Goal: Check status: Check status

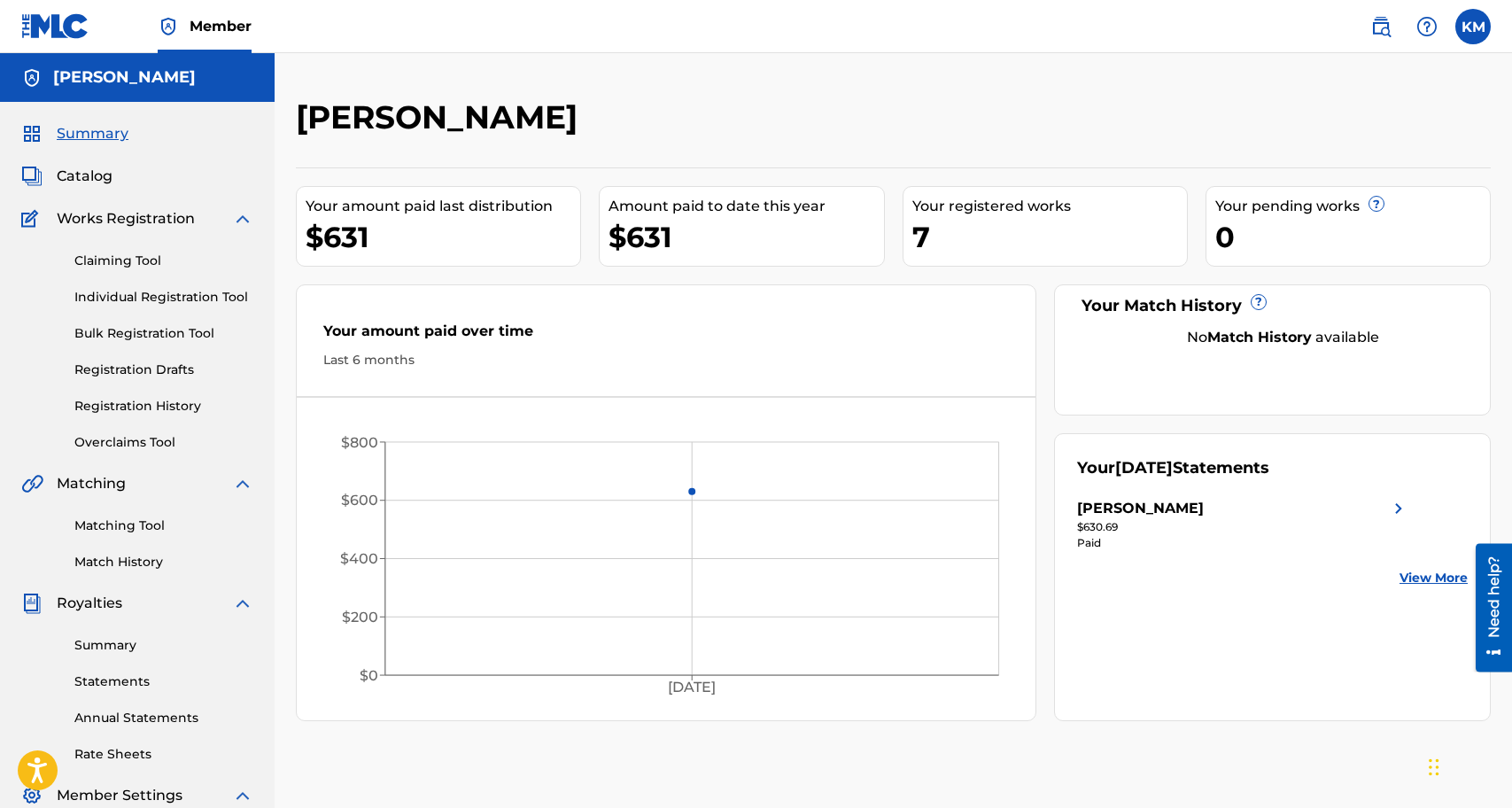
click at [1427, 576] on link "View More" at bounding box center [1433, 577] width 68 height 18
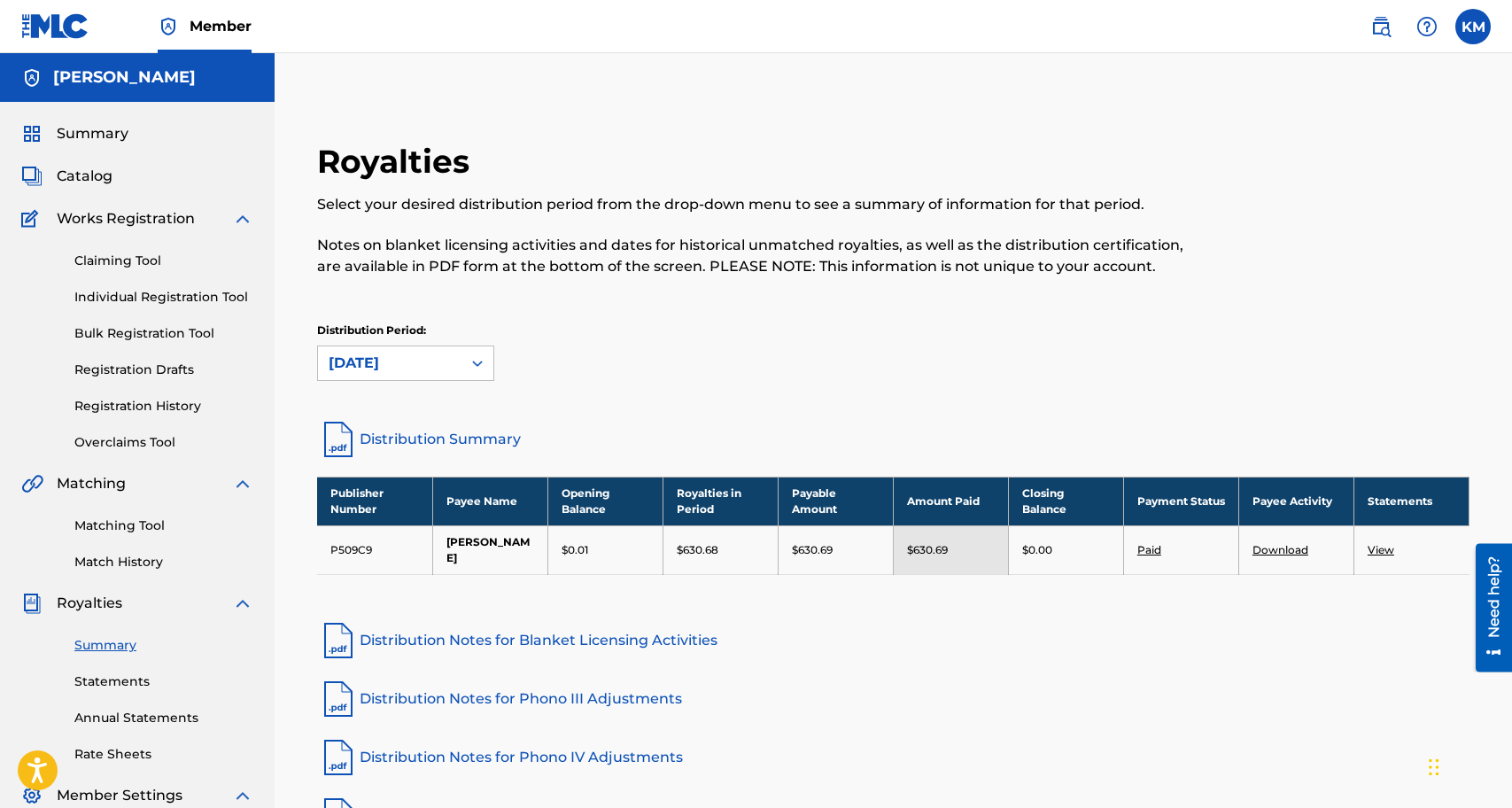
click at [1379, 548] on link "View" at bounding box center [1381, 550] width 26 height 14
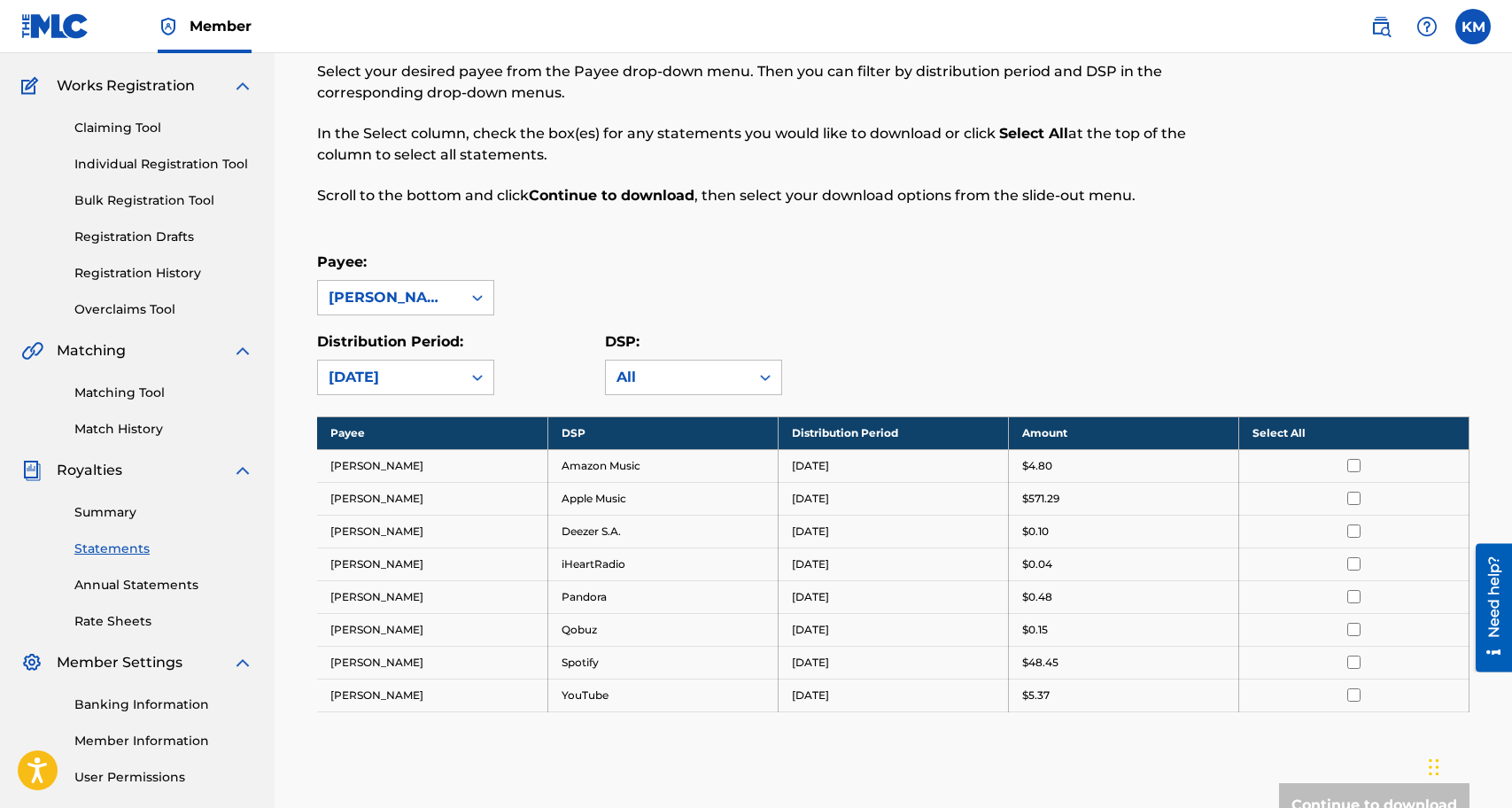
scroll to position [292, 0]
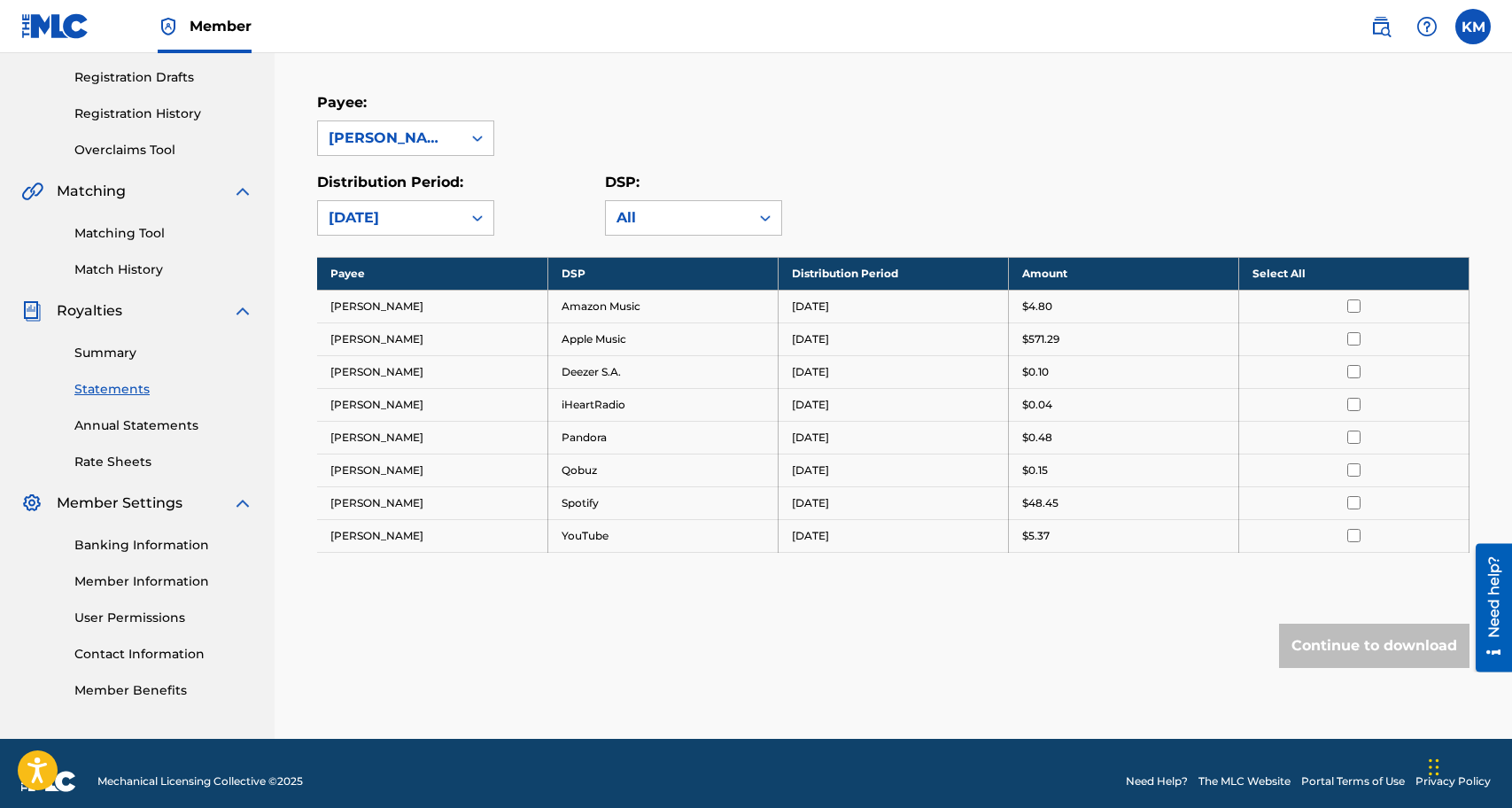
click at [629, 329] on td "Apple Music" at bounding box center [662, 339] width 231 height 33
click at [624, 340] on td "Apple Music" at bounding box center [662, 339] width 231 height 33
click at [1051, 337] on p "$571.29" at bounding box center [1041, 339] width 37 height 16
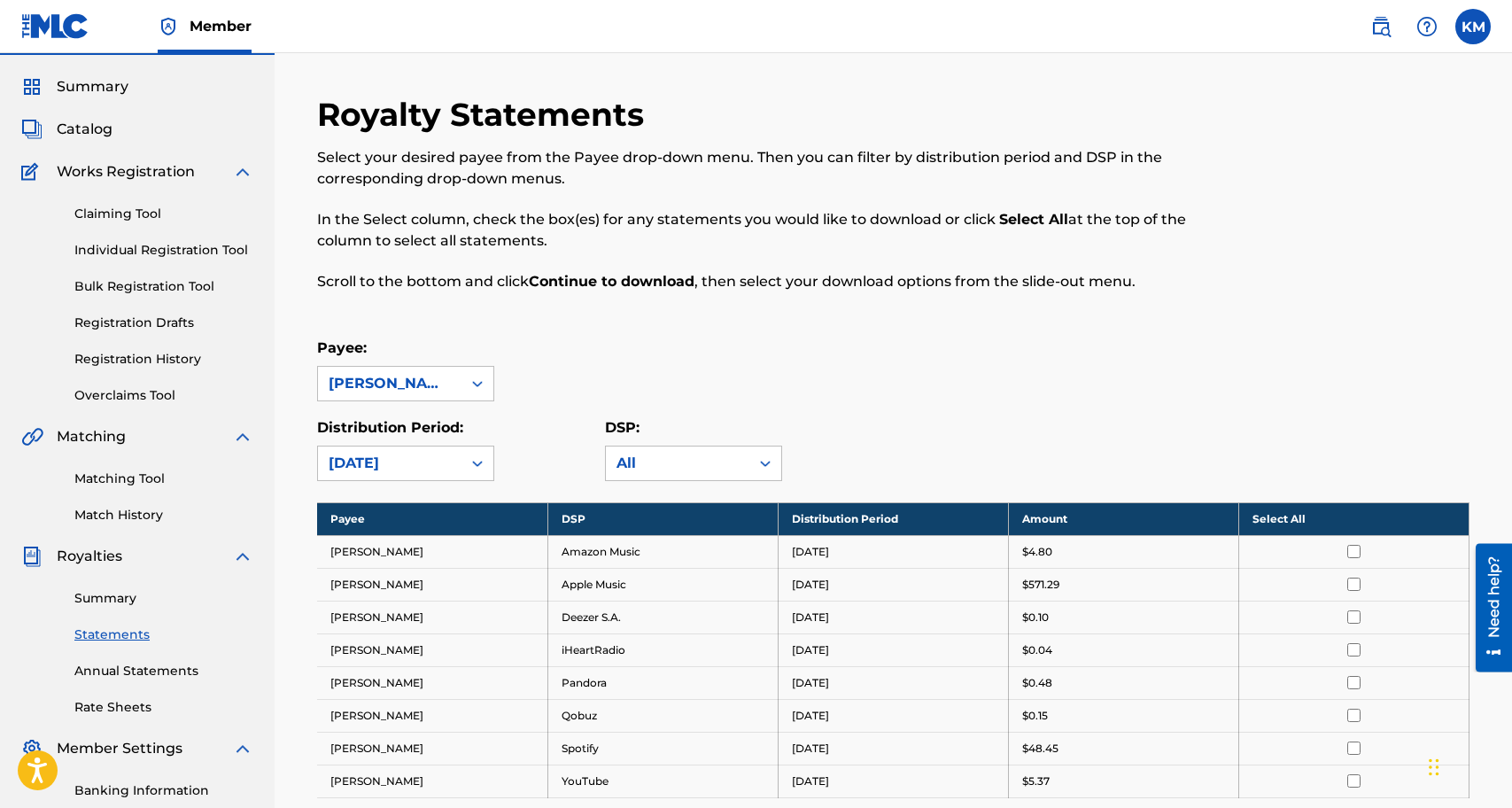
scroll to position [44, 0]
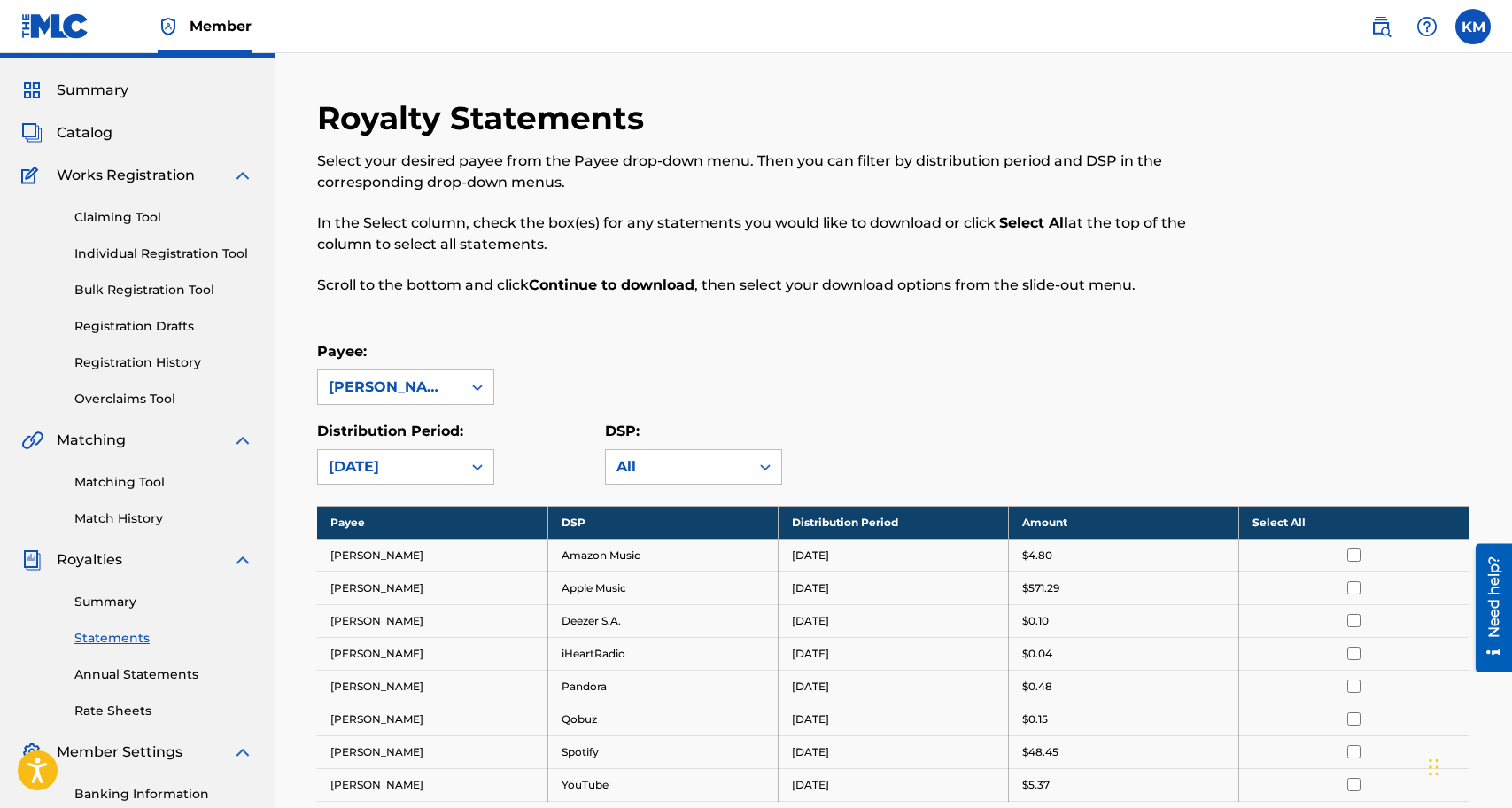
click at [125, 604] on link "Summary" at bounding box center [164, 602] width 179 height 18
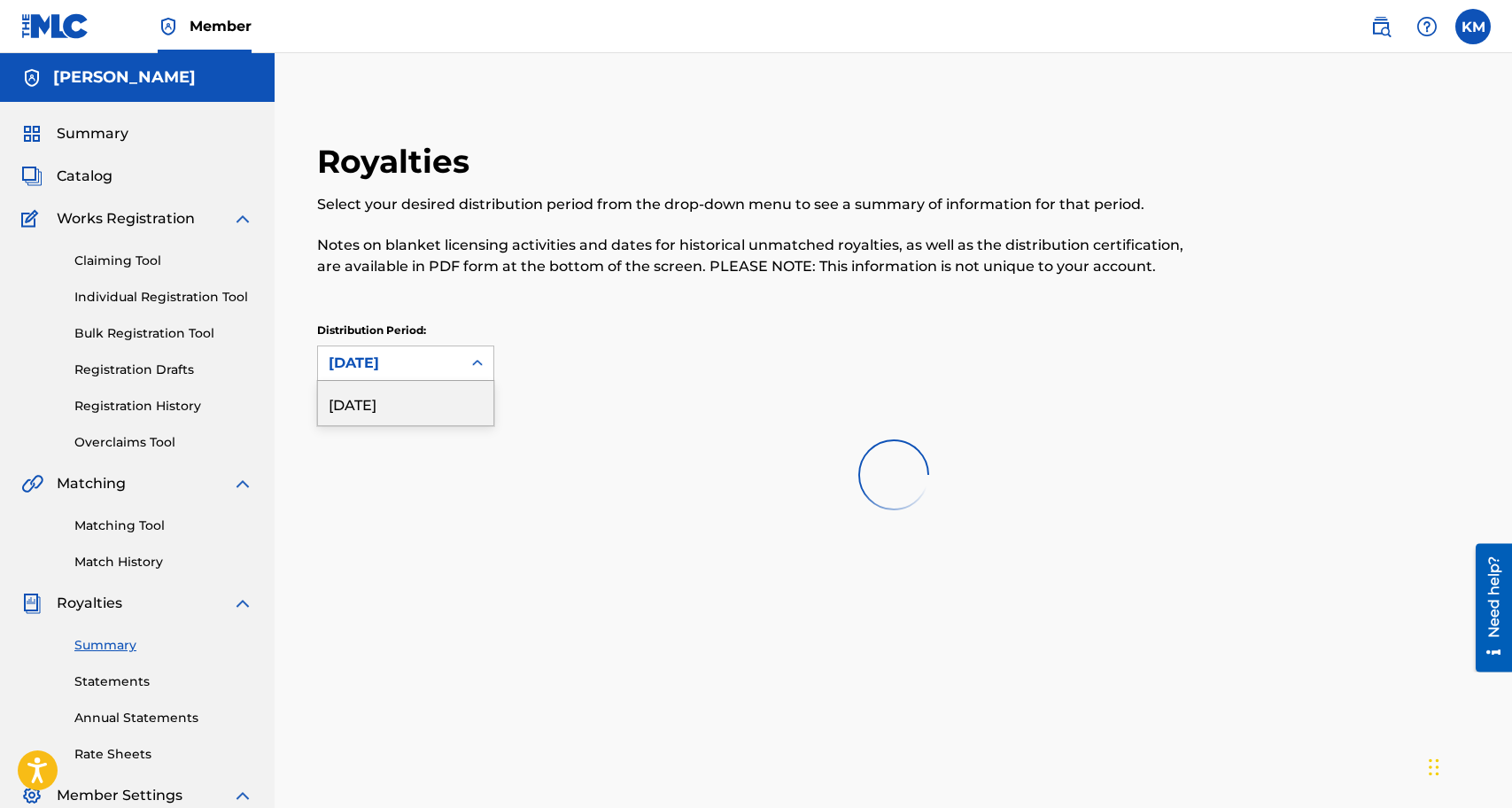
click at [480, 361] on icon at bounding box center [477, 363] width 18 height 18
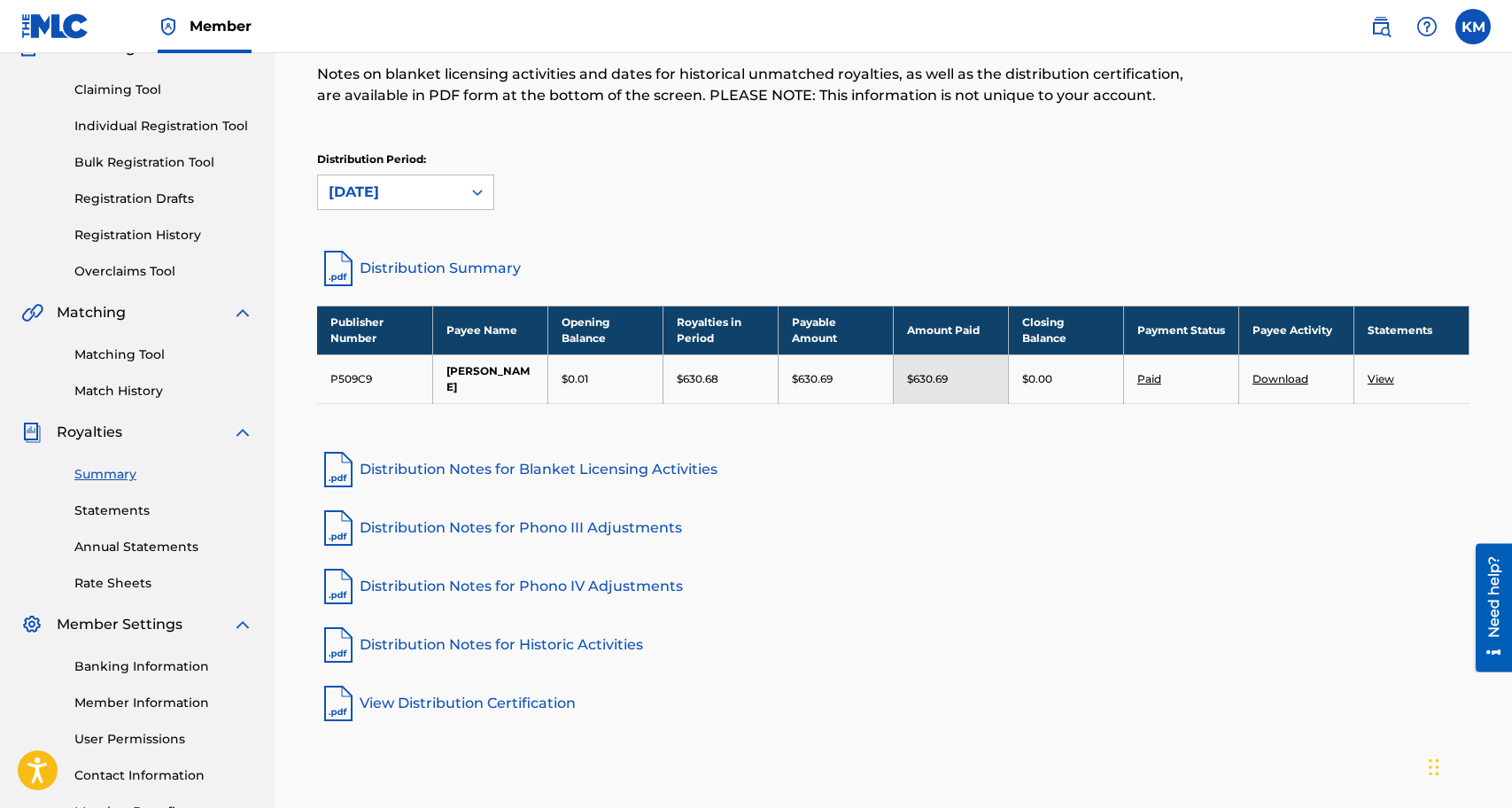
scroll to position [172, 0]
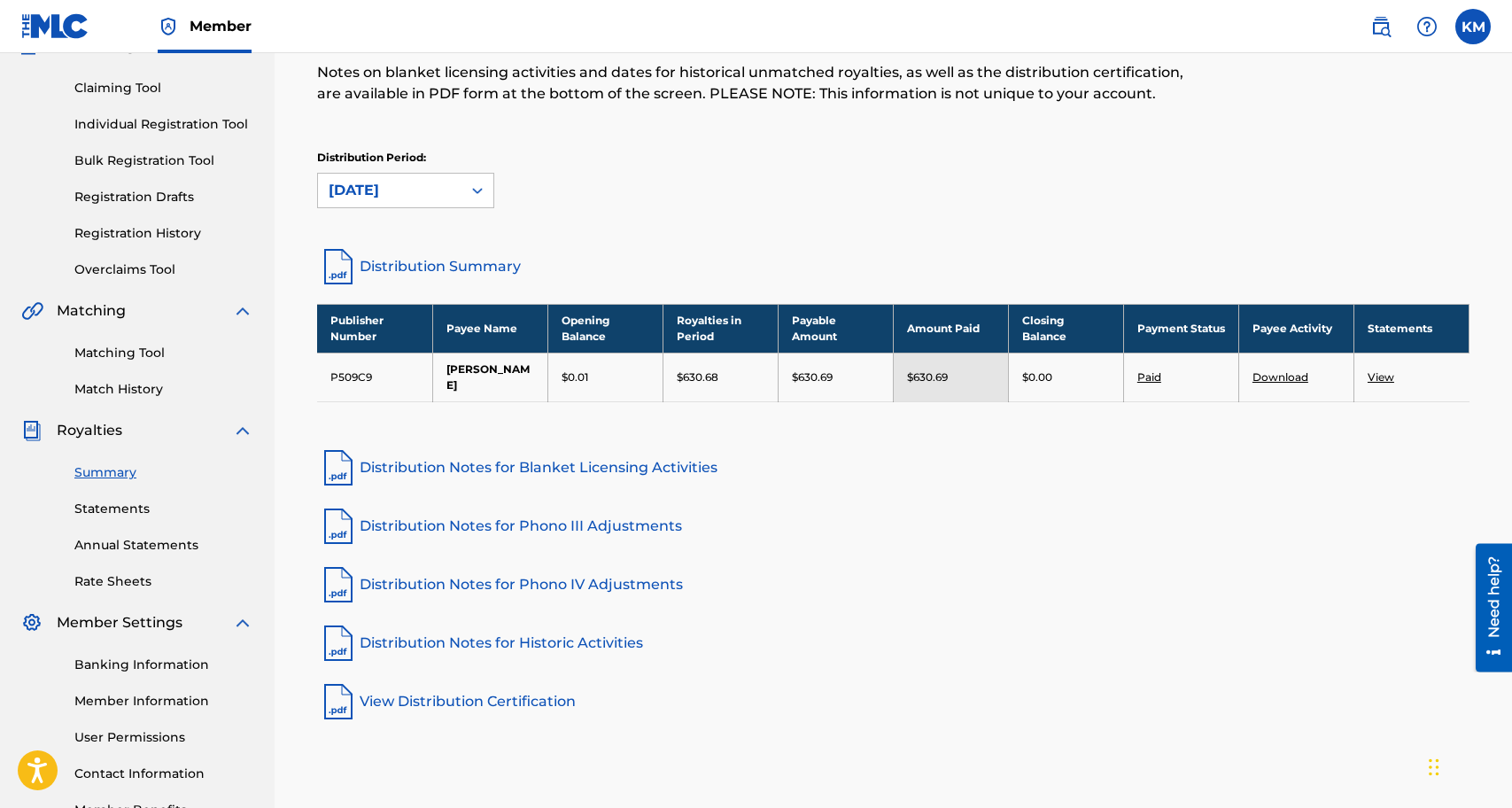
click at [538, 464] on link "Distribution Notes for Blanket Licensing Activities" at bounding box center [894, 468] width 1153 height 43
